Goal: Information Seeking & Learning: Learn about a topic

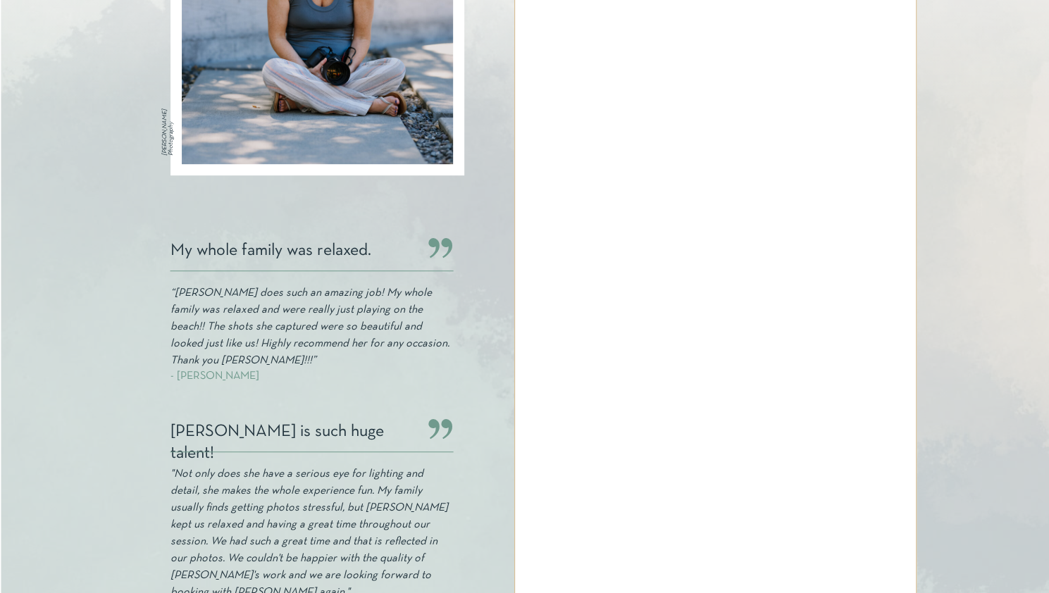
scroll to position [417, 0]
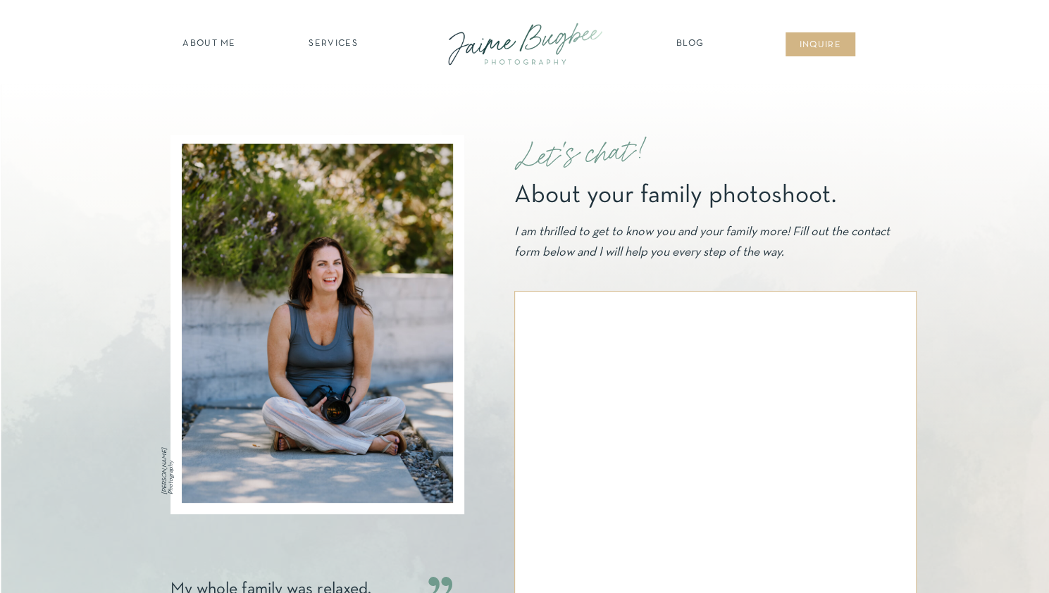
click at [205, 40] on nav "about ME" at bounding box center [209, 44] width 61 height 14
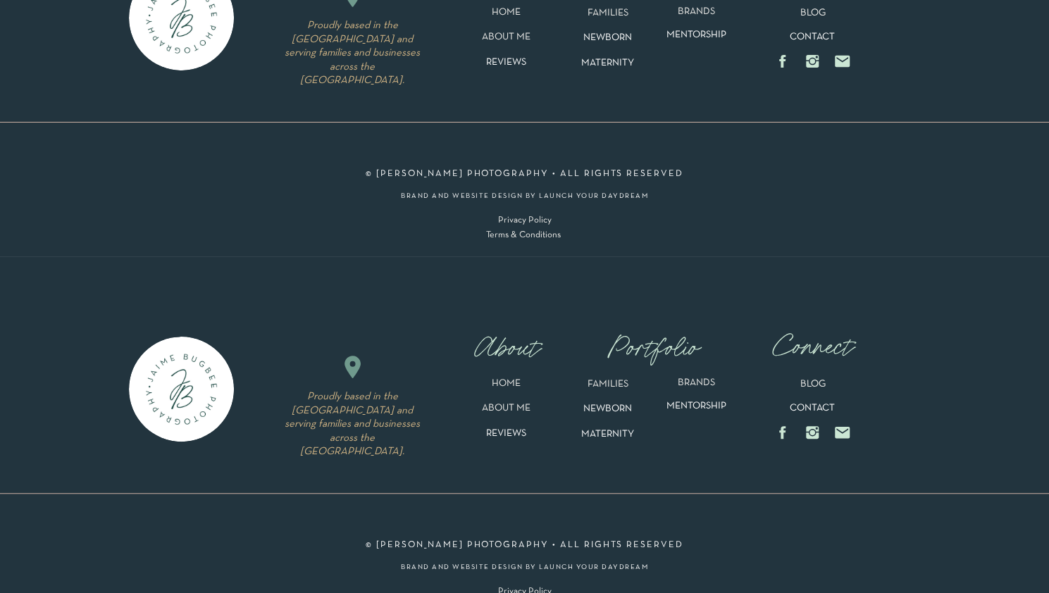
scroll to position [3186, 0]
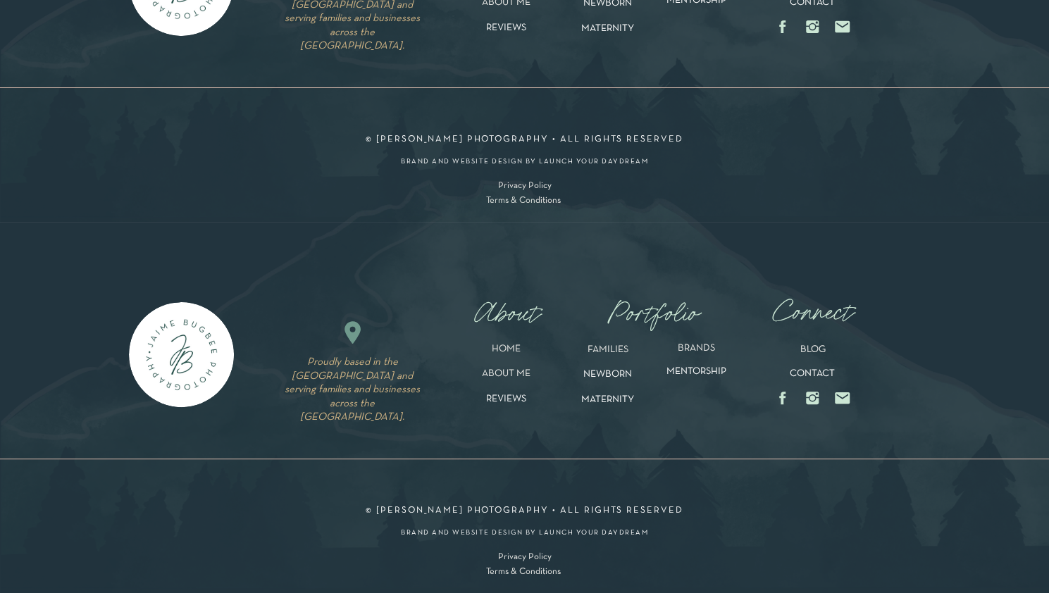
click at [598, 39] on p "MATERNITY" at bounding box center [607, 31] width 97 height 16
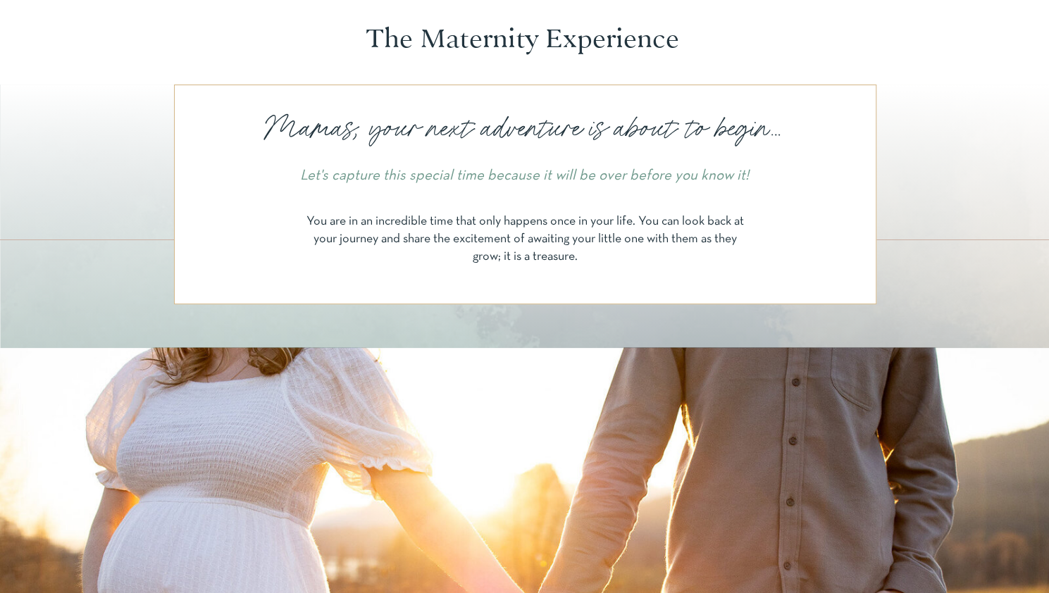
scroll to position [49, 0]
